Goal: Task Accomplishment & Management: Complete application form

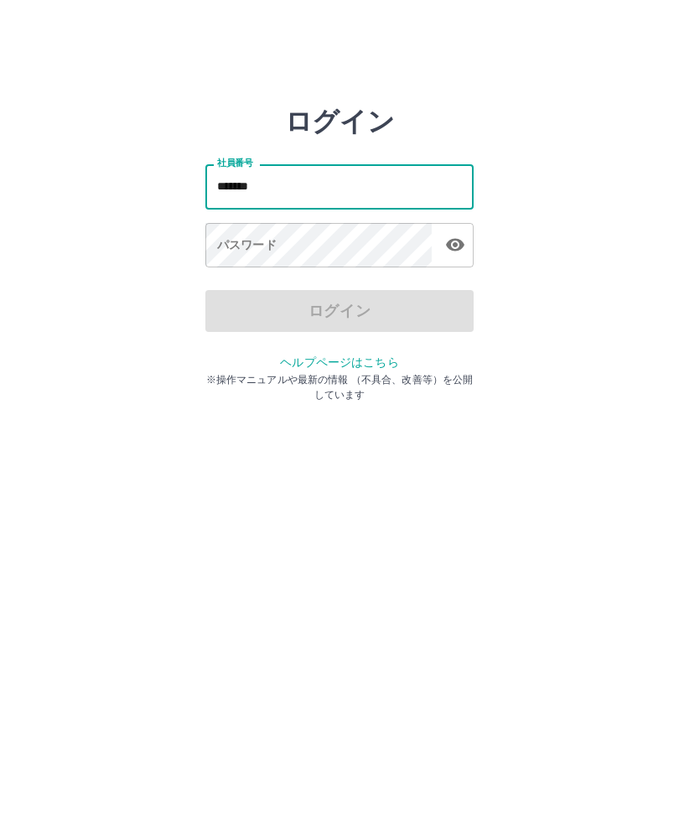
type input "*******"
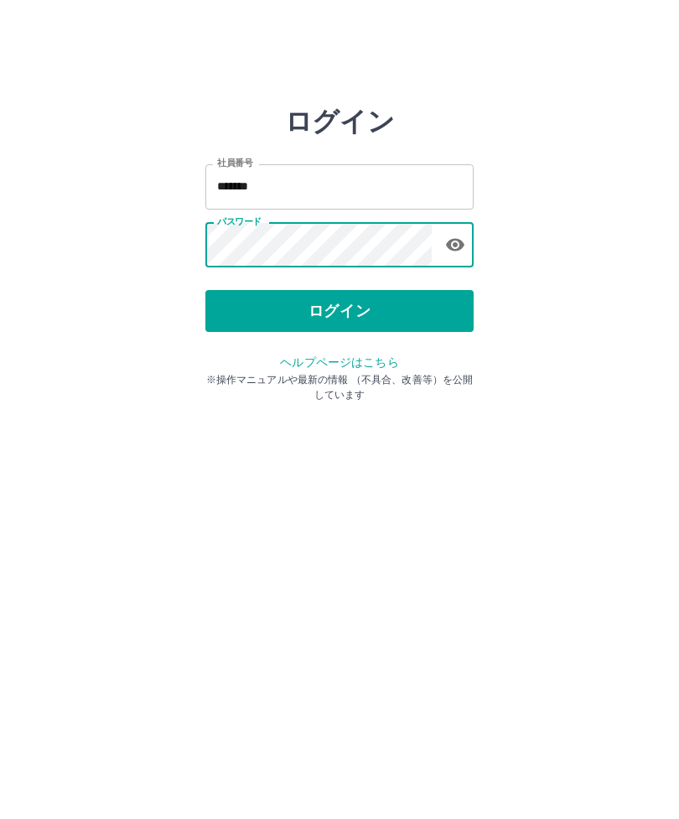
click at [391, 299] on button "ログイン" at bounding box center [339, 311] width 268 height 42
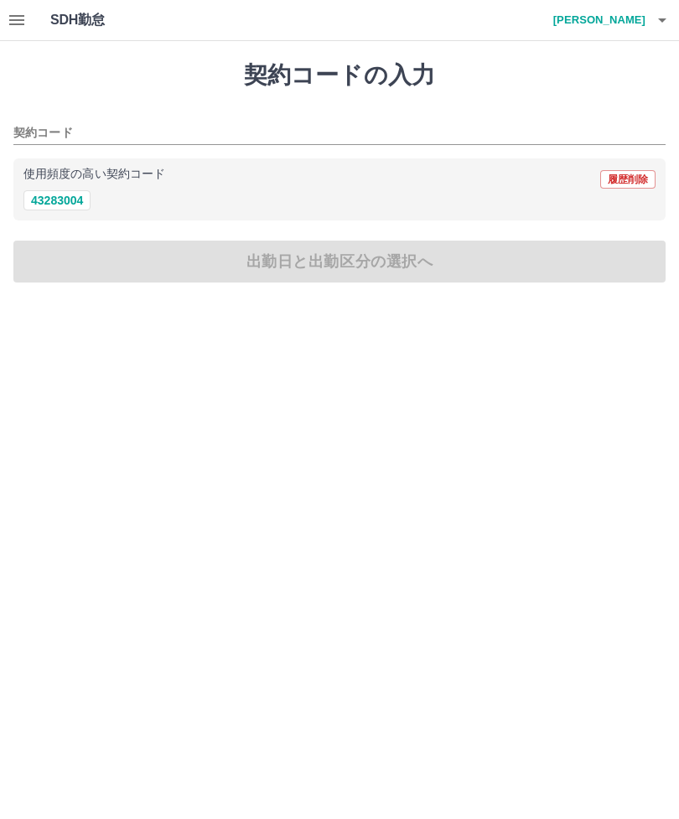
click at [60, 201] on button "43283004" at bounding box center [56, 200] width 67 height 20
type input "********"
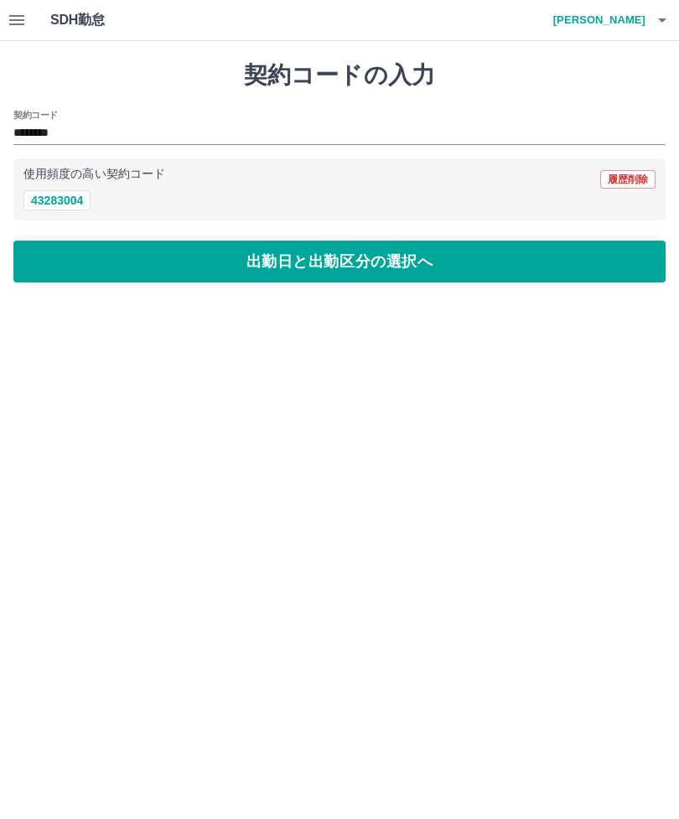
click at [328, 264] on button "出勤日と出勤区分の選択へ" at bounding box center [339, 262] width 652 height 42
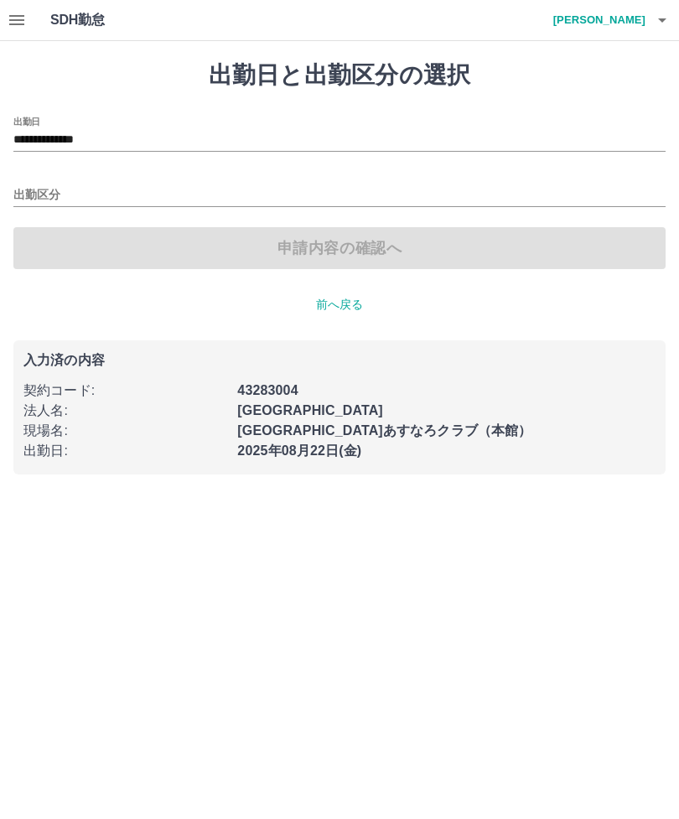
click at [69, 195] on input "出勤区分" at bounding box center [339, 195] width 652 height 21
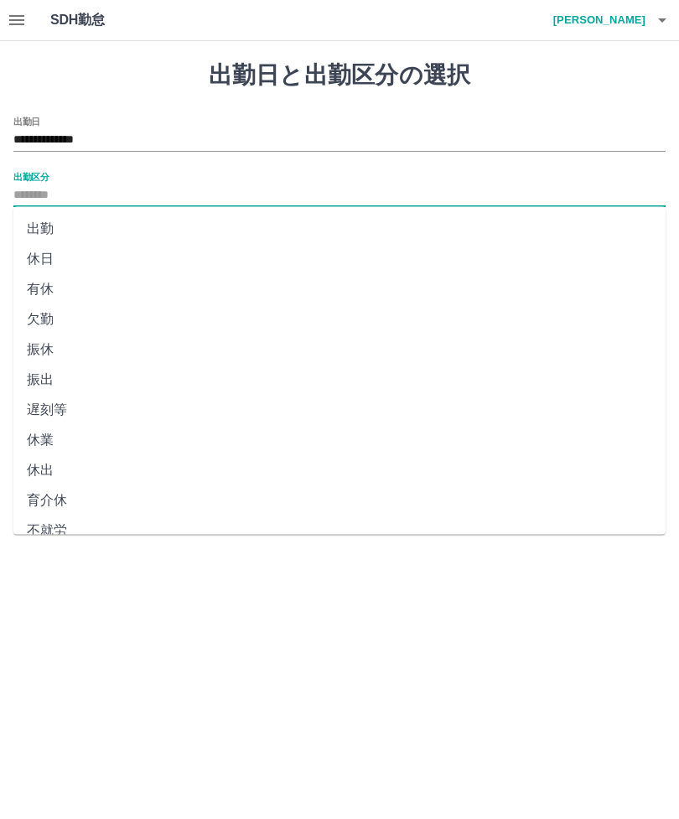
click at [103, 216] on li "出勤" at bounding box center [339, 229] width 652 height 30
type input "**"
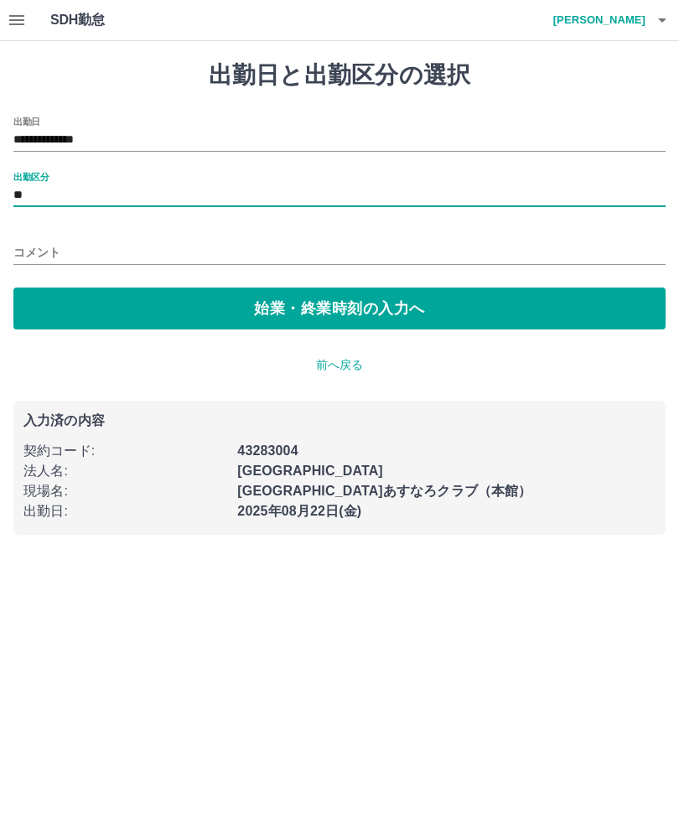
click at [278, 307] on button "始業・終業時刻の入力へ" at bounding box center [339, 309] width 652 height 42
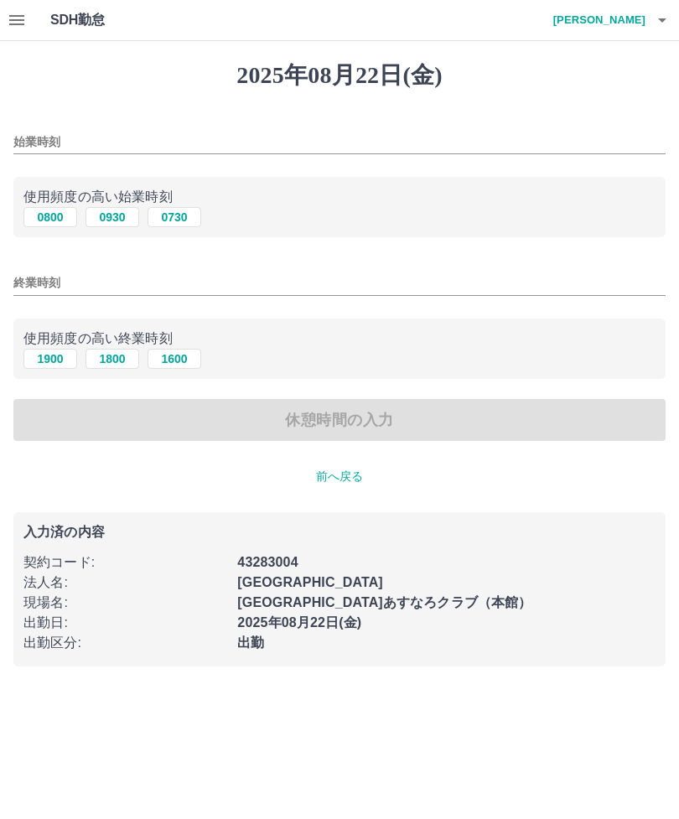
click at [187, 210] on button "0730" at bounding box center [175, 217] width 54 height 20
type input "****"
click at [180, 358] on button "1600" at bounding box center [175, 359] width 54 height 20
type input "****"
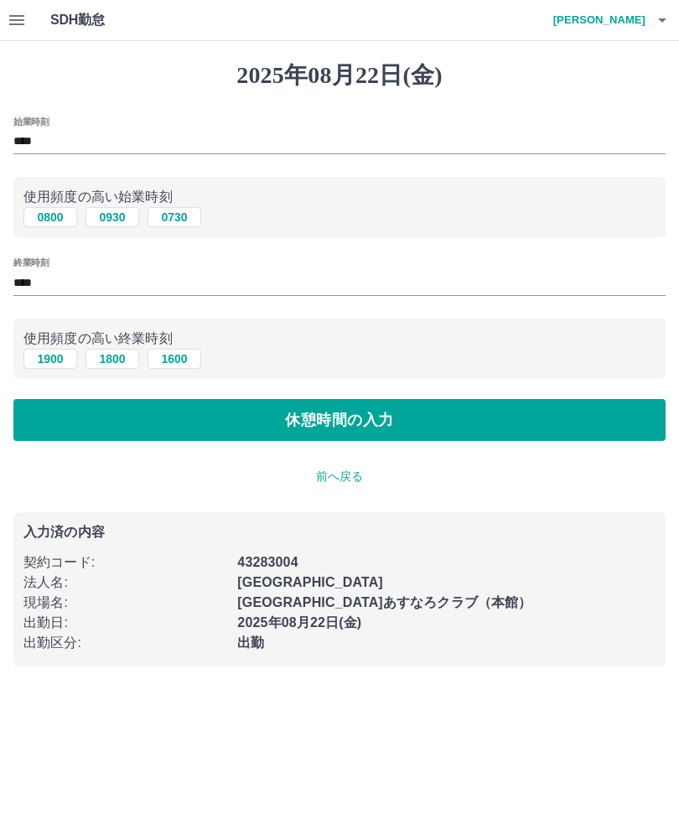
click at [319, 417] on button "休憩時間の入力" at bounding box center [339, 420] width 652 height 42
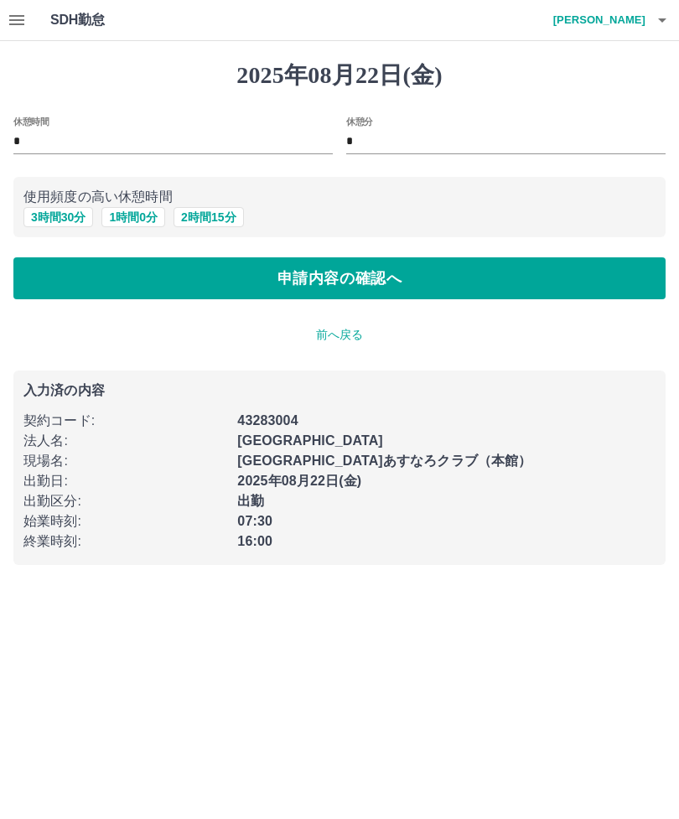
click at [131, 216] on button "1 時間 0 分" at bounding box center [133, 217] width 64 height 20
type input "*"
click at [343, 281] on button "申請内容の確認へ" at bounding box center [339, 278] width 652 height 42
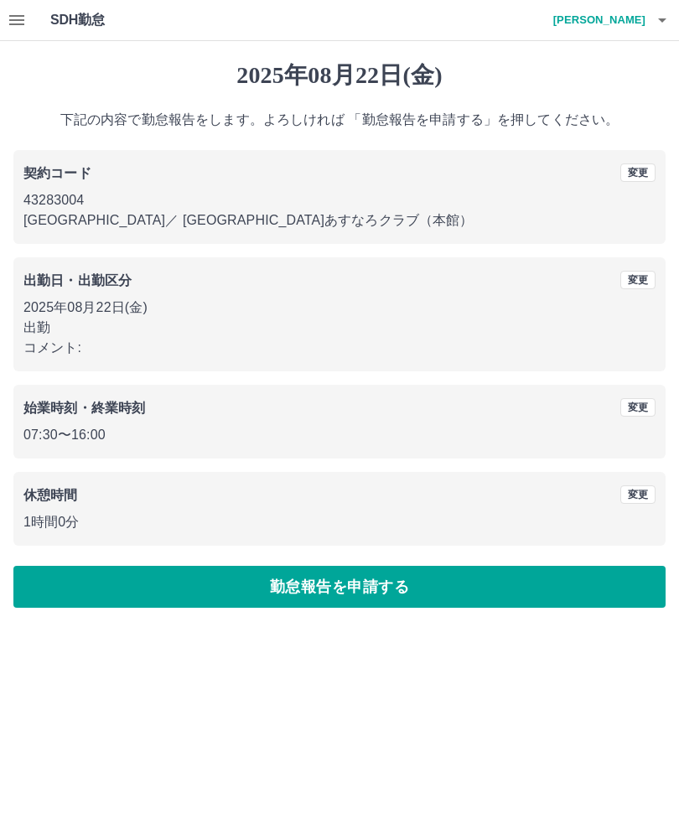
click at [144, 581] on button "勤怠報告を申請する" at bounding box center [339, 587] width 652 height 42
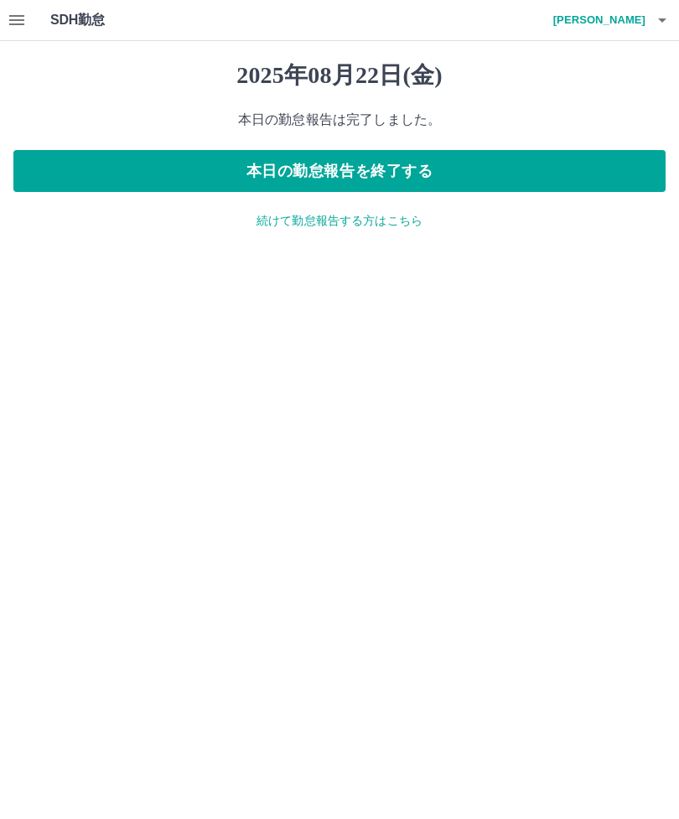
click at [378, 159] on button "本日の勤怠報告を終了する" at bounding box center [339, 171] width 652 height 42
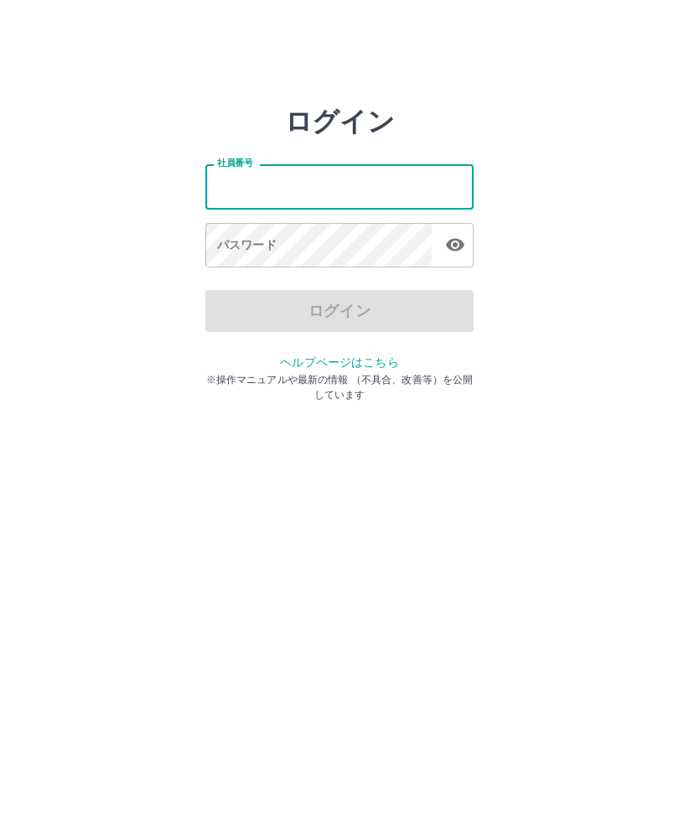
click at [122, 374] on html "ログイン 社員番号 社員番号 パスワード パスワード ログイン ヘルプページはこちら ※操作マニュアルや最新の情報 （不具合、改善等）を公開しています" at bounding box center [339, 187] width 679 height 374
click at [268, 374] on html "ログイン 社員番号 社員番号 パスワード パスワード ログイン ヘルプページはこちら ※操作マニュアルや最新の情報 （不具合、改善等）を公開しています" at bounding box center [339, 187] width 679 height 374
click at [178, 374] on html "ログイン 社員番号 社員番号 パスワード パスワード ログイン ヘルプページはこちら ※操作マニュアルや最新の情報 （不具合、改善等）を公開しています" at bounding box center [339, 187] width 679 height 374
click at [418, 374] on html "ログイン 社員番号 社員番号 パスワード パスワード ログイン ヘルプページはこちら ※操作マニュアルや最新の情報 （不具合、改善等）を公開しています" at bounding box center [339, 187] width 679 height 374
click at [251, 374] on html "ログイン 社員番号 社員番号 パスワード パスワード ログイン ヘルプページはこちら ※操作マニュアルや最新の情報 （不具合、改善等）を公開しています" at bounding box center [339, 187] width 679 height 374
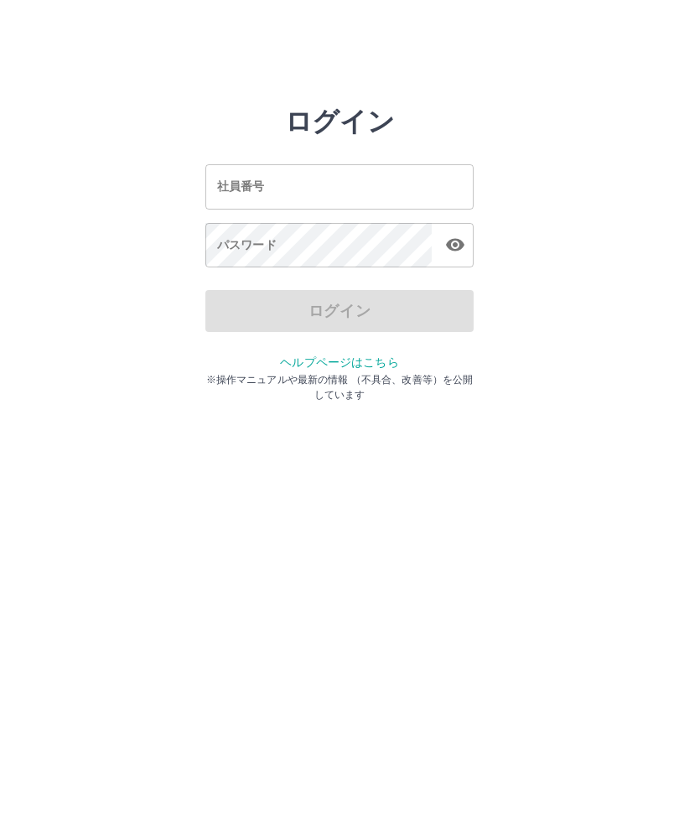
click at [329, 374] on html "ログイン 社員番号 社員番号 パスワード パスワード ログイン ヘルプページはこちら ※操作マニュアルや最新の情報 （不具合、改善等）を公開しています" at bounding box center [339, 187] width 679 height 374
click at [237, 374] on html "ログイン 社員番号 社員番号 パスワード パスワード ログイン ヘルプページはこちら ※操作マニュアルや最新の情報 （不具合、改善等）を公開しています" at bounding box center [339, 187] width 679 height 374
click at [363, 374] on html "ログイン 社員番号 社員番号 パスワード パスワード ログイン ヘルプページはこちら ※操作マニュアルや最新の情報 （不具合、改善等）を公開しています" at bounding box center [339, 187] width 679 height 374
click at [289, 374] on html "ログイン 社員番号 社員番号 パスワード パスワード ログイン ヘルプページはこちら ※操作マニュアルや最新の情報 （不具合、改善等）を公開しています" at bounding box center [339, 187] width 679 height 374
click at [344, 374] on html "ログイン 社員番号 社員番号 パスワード パスワード ログイン ヘルプページはこちら ※操作マニュアルや最新の情報 （不具合、改善等）を公開しています" at bounding box center [339, 187] width 679 height 374
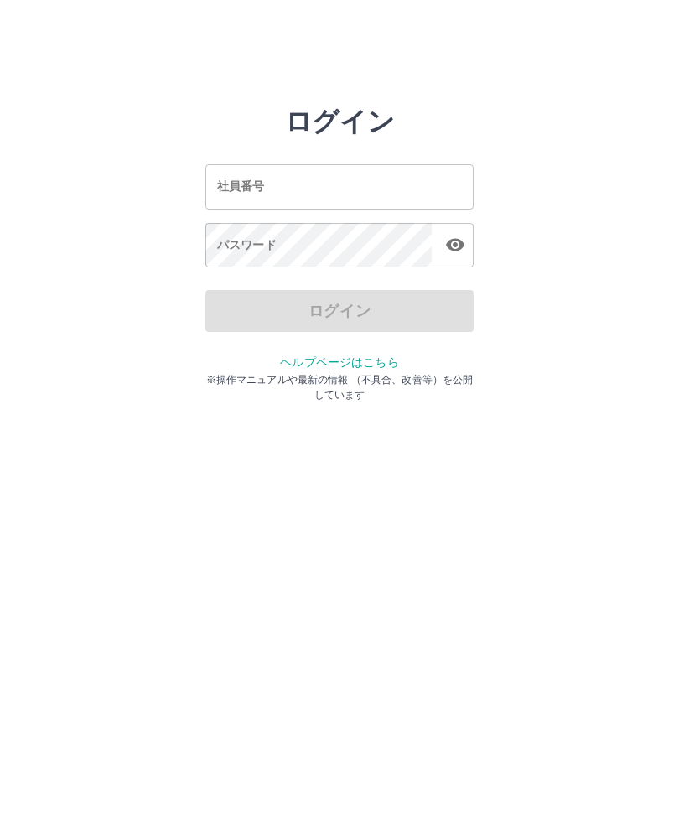
click at [352, 374] on html "ログイン 社員番号 社員番号 パスワード パスワード ログイン ヘルプページはこちら ※操作マニュアルや最新の情報 （不具合、改善等）を公開しています" at bounding box center [339, 187] width 679 height 374
click at [313, 374] on html "ログイン 社員番号 社員番号 パスワード パスワード ログイン ヘルプページはこちら ※操作マニュアルや最新の情報 （不具合、改善等）を公開しています" at bounding box center [339, 187] width 679 height 374
click at [326, 374] on html "ログイン 社員番号 社員番号 パスワード パスワード ログイン ヘルプページはこちら ※操作マニュアルや最新の情報 （不具合、改善等）を公開しています" at bounding box center [339, 187] width 679 height 374
click at [308, 374] on html "ログイン 社員番号 社員番号 パスワード パスワード ログイン ヘルプページはこちら ※操作マニュアルや最新の情報 （不具合、改善等）を公開しています" at bounding box center [339, 187] width 679 height 374
click at [340, 374] on html "ログイン 社員番号 社員番号 パスワード パスワード ログイン ヘルプページはこちら ※操作マニュアルや最新の情報 （不具合、改善等）を公開しています" at bounding box center [339, 187] width 679 height 374
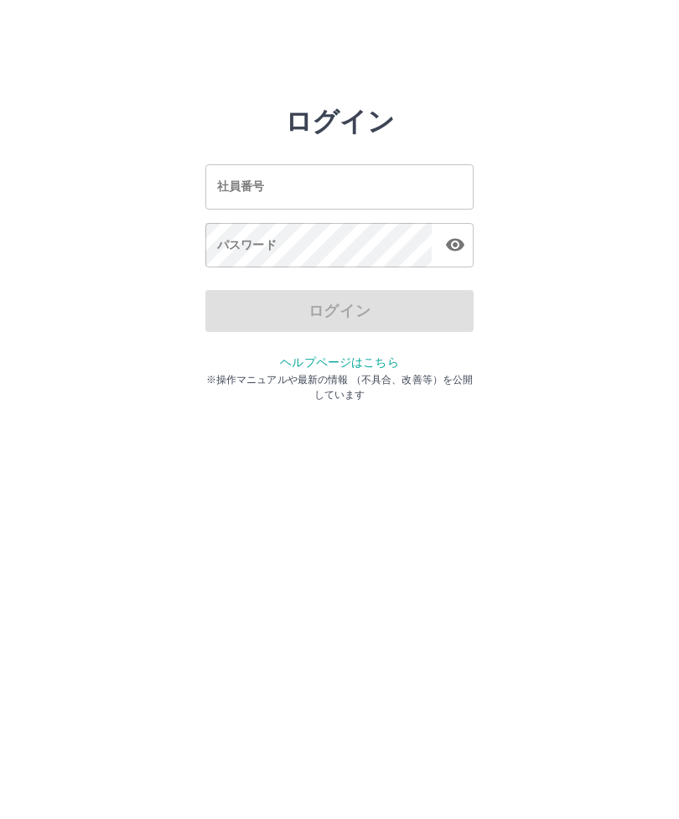
click at [329, 374] on html "ログイン 社員番号 社員番号 パスワード パスワード ログイン ヘルプページはこちら ※操作マニュアルや最新の情報 （不具合、改善等）を公開しています" at bounding box center [339, 187] width 679 height 374
click at [297, 374] on html "ログイン 社員番号 社員番号 パスワード パスワード ログイン ヘルプページはこちら ※操作マニュアルや最新の情報 （不具合、改善等）を公開しています" at bounding box center [339, 187] width 679 height 374
click at [364, 374] on html "ログイン 社員番号 社員番号 パスワード パスワード ログイン ヘルプページはこちら ※操作マニュアルや最新の情報 （不具合、改善等）を公開しています" at bounding box center [339, 187] width 679 height 374
click at [317, 374] on html "ログイン 社員番号 社員番号 パスワード パスワード ログイン ヘルプページはこちら ※操作マニュアルや最新の情報 （不具合、改善等）を公開しています" at bounding box center [339, 187] width 679 height 374
click at [266, 374] on html "ログイン 社員番号 社員番号 パスワード パスワード ログイン ヘルプページはこちら ※操作マニュアルや最新の情報 （不具合、改善等）を公開しています" at bounding box center [339, 187] width 679 height 374
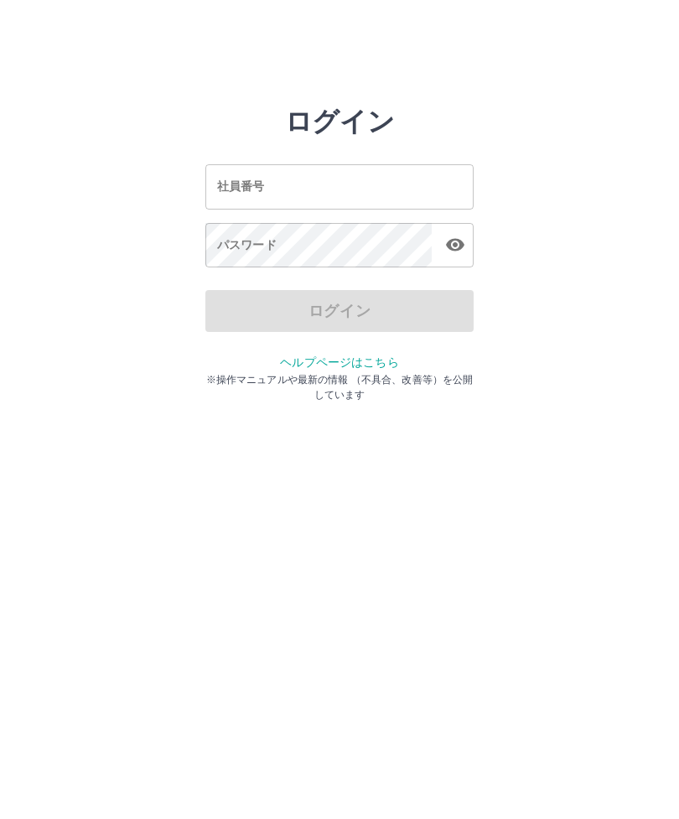
click at [273, 374] on html "ログイン 社員番号 社員番号 パスワード パスワード ログイン ヘルプページはこちら ※操作マニュアルや最新の情報 （不具合、改善等）を公開しています" at bounding box center [339, 187] width 679 height 374
click at [304, 374] on html "ログイン 社員番号 社員番号 パスワード パスワード ログイン ヘルプページはこちら ※操作マニュアルや最新の情報 （不具合、改善等）を公開しています" at bounding box center [339, 187] width 679 height 374
click at [271, 374] on html "ログイン 社員番号 社員番号 パスワード パスワード ログイン ヘルプページはこちら ※操作マニュアルや最新の情報 （不具合、改善等）を公開しています" at bounding box center [339, 187] width 679 height 374
click at [395, 374] on html "ログイン 社員番号 社員番号 パスワード パスワード ログイン ヘルプページはこちら ※操作マニュアルや最新の情報 （不具合、改善等）を公開しています" at bounding box center [339, 187] width 679 height 374
click at [239, 374] on html "ログイン 社員番号 社員番号 パスワード パスワード ログイン ヘルプページはこちら ※操作マニュアルや最新の情報 （不具合、改善等）を公開しています" at bounding box center [339, 187] width 679 height 374
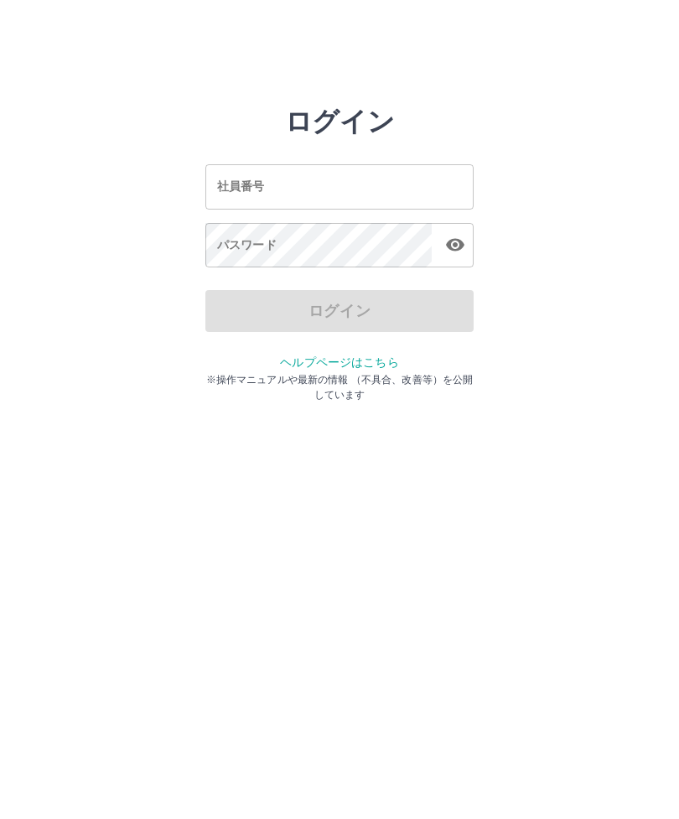
click at [342, 374] on html "ログイン 社員番号 社員番号 パスワード パスワード ログイン ヘルプページはこちら ※操作マニュアルや最新の情報 （不具合、改善等）を公開しています" at bounding box center [339, 187] width 679 height 374
click at [273, 374] on html "ログイン 社員番号 社員番号 パスワード パスワード ログイン ヘルプページはこちら ※操作マニュアルや最新の情報 （不具合、改善等）を公開しています" at bounding box center [339, 187] width 679 height 374
click at [224, 374] on html "ログイン 社員番号 社員番号 パスワード パスワード ログイン ヘルプページはこちら ※操作マニュアルや最新の情報 （不具合、改善等）を公開しています" at bounding box center [339, 187] width 679 height 374
